Goal: Task Accomplishment & Management: Manage account settings

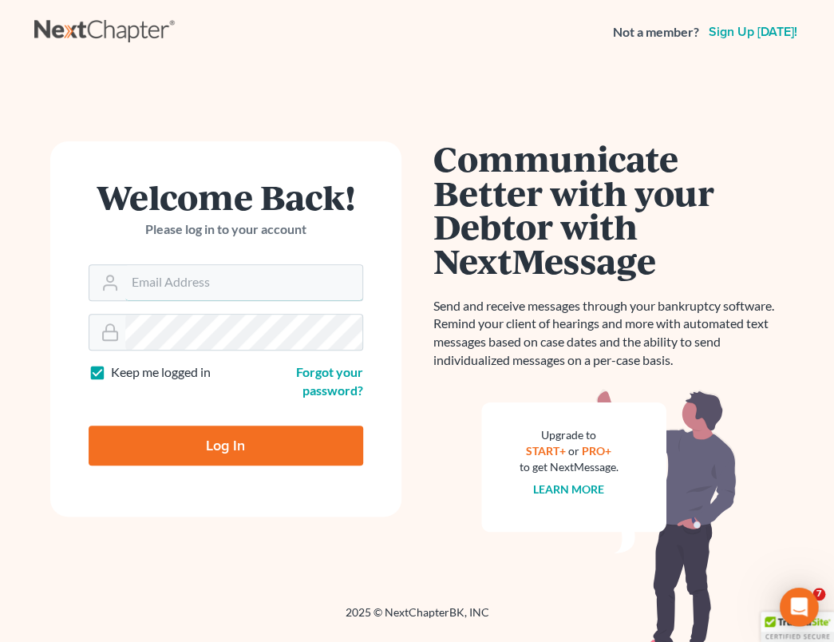
type input "rachamberslaw1"
click at [196, 449] on input "Log In" at bounding box center [226, 446] width 275 height 40
type input "Thinking..."
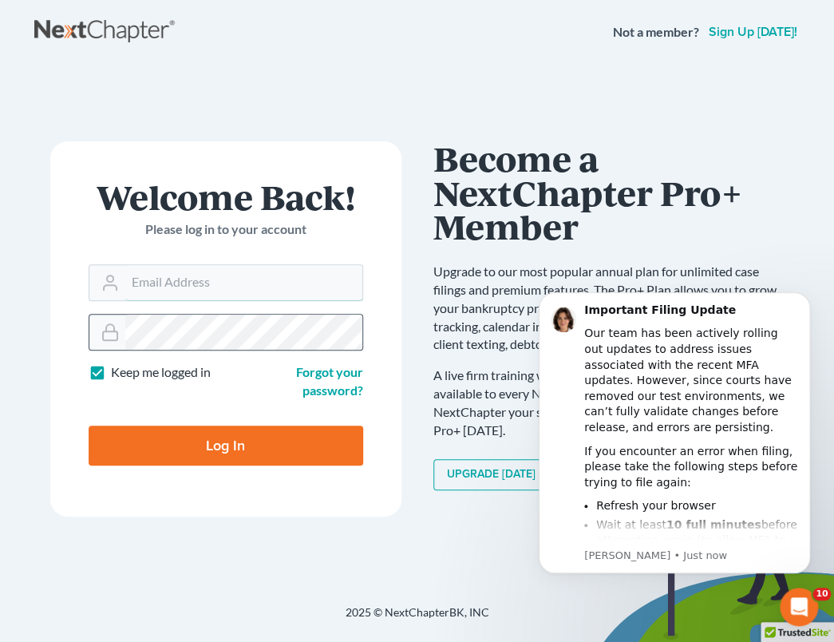
type input "rachamberslaw1"
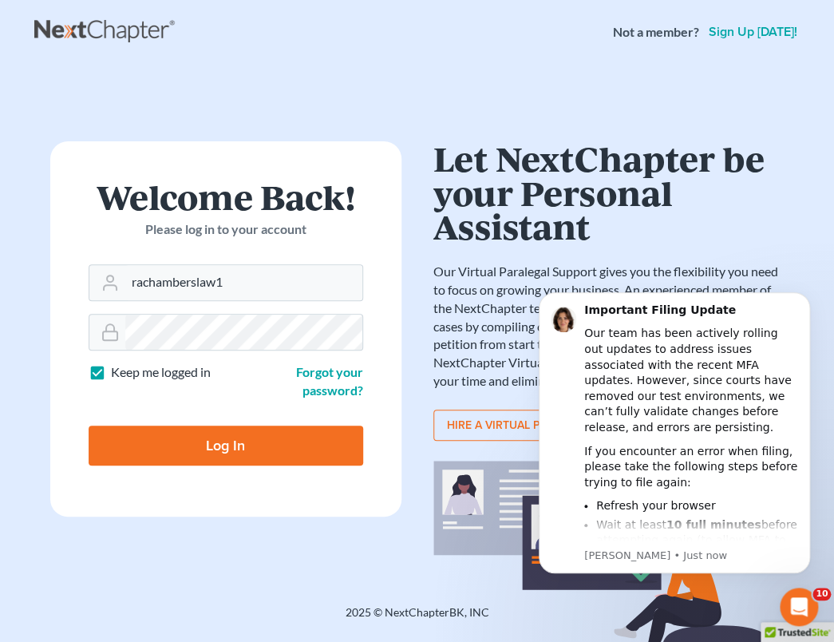
drag, startPoint x: 169, startPoint y: 350, endPoint x: 234, endPoint y: 446, distance: 115.6
click at [234, 446] on input "Log In" at bounding box center [226, 446] width 275 height 40
type input "Thinking..."
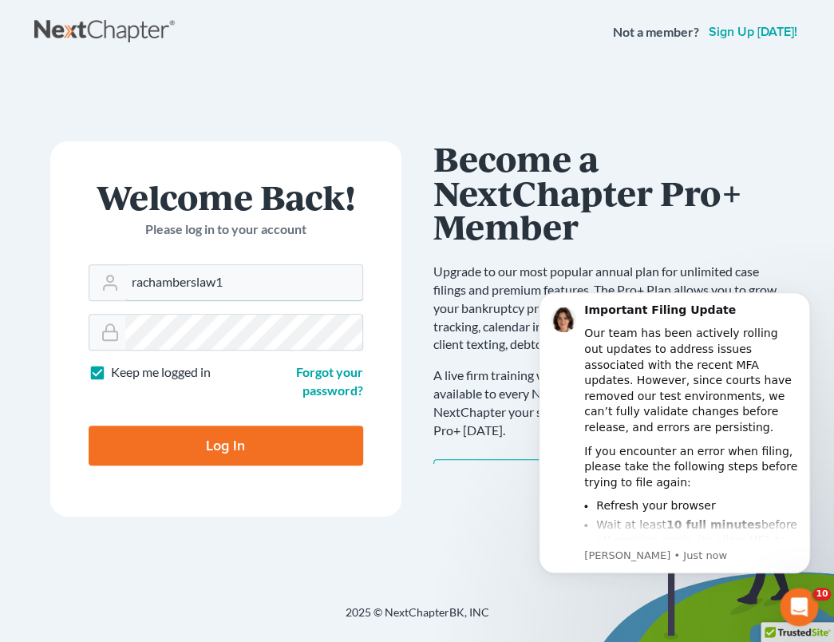
type input "rachamberslaw@aol.com"
click at [193, 446] on input "Log In" at bounding box center [226, 446] width 275 height 40
type input "Thinking..."
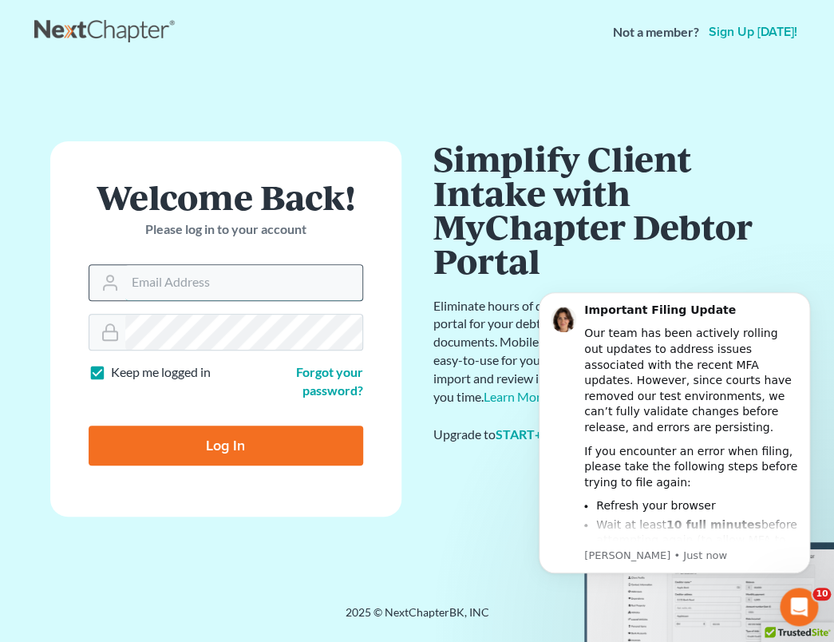
type input "rachamberslaw1"
click at [209, 278] on input "rachamberslaw1" at bounding box center [243, 282] width 237 height 35
click at [111, 373] on label "Keep me logged in" at bounding box center [161, 372] width 100 height 18
click at [117, 373] on input "Keep me logged in" at bounding box center [122, 368] width 10 height 10
checkbox input "false"
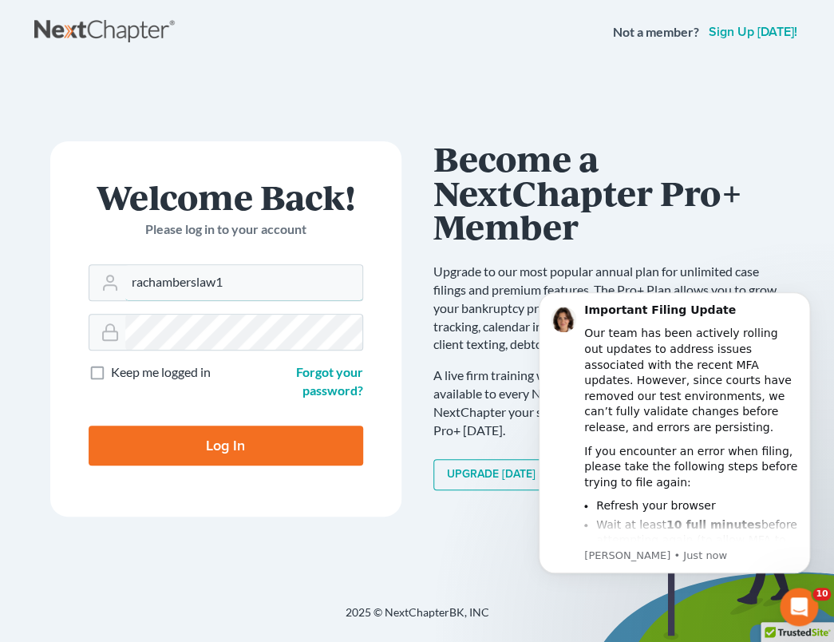
drag, startPoint x: 239, startPoint y: 287, endPoint x: 74, endPoint y: 281, distance: 164.6
click at [74, 281] on form "Welcome Back! Please log in to your account Email Address rachamberslaw1 Passwo…" at bounding box center [225, 328] width 351 height 375
type input "rachamberslaw@aol.com"
click at [165, 443] on input "Log In" at bounding box center [226, 446] width 275 height 40
type input "Thinking..."
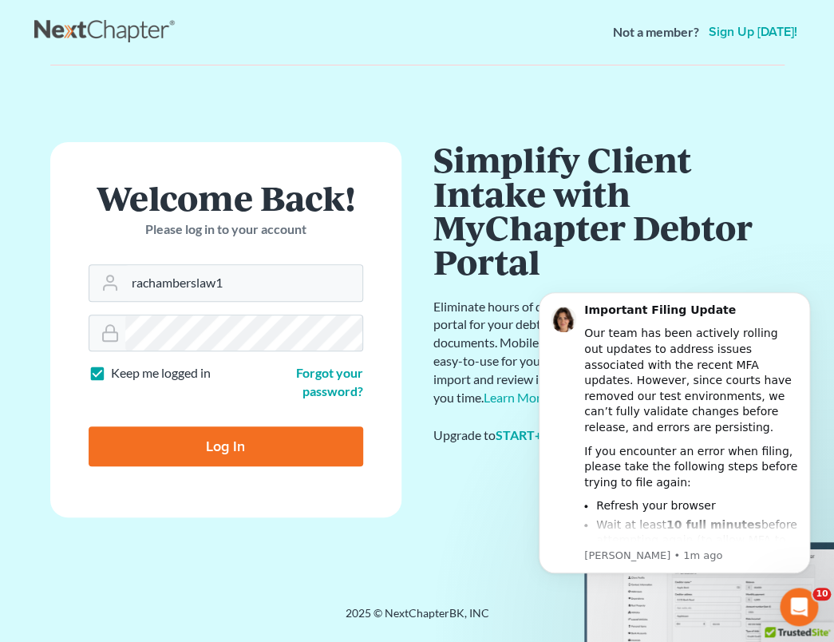
drag, startPoint x: 199, startPoint y: 365, endPoint x: 172, endPoint y: 379, distance: 30.7
click at [176, 387] on div "Keep me logged in" at bounding box center [153, 382] width 145 height 37
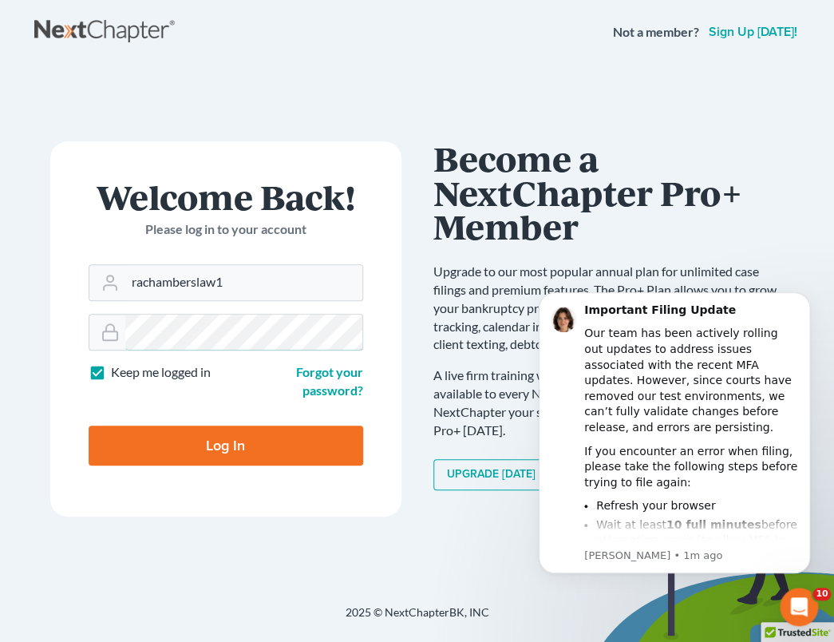
click at [81, 331] on form "Welcome Back! Please log in to your account Email Address rachamberslaw1 Passwo…" at bounding box center [225, 328] width 351 height 375
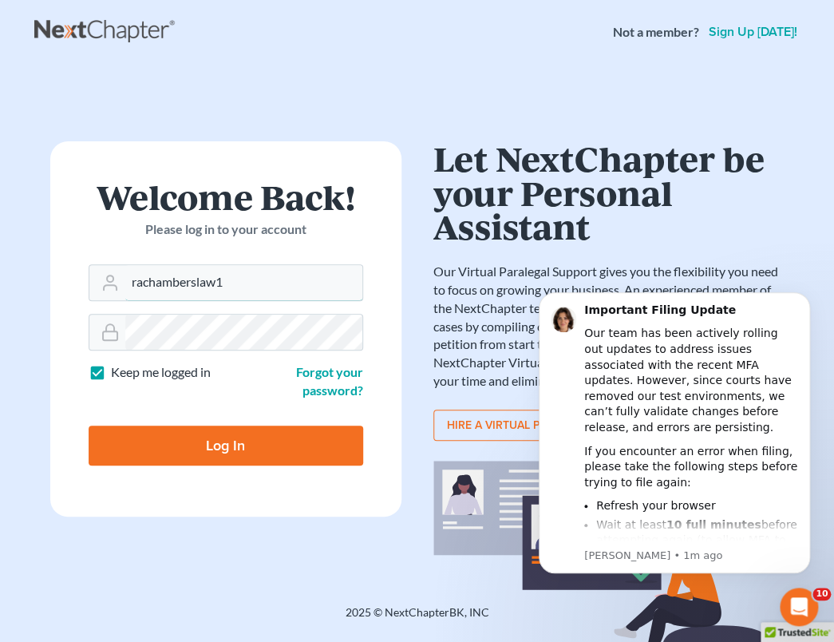
type input "[EMAIL_ADDRESS][DOMAIN_NAME]"
click at [176, 441] on input "Log In" at bounding box center [226, 446] width 275 height 40
type input "Thinking..."
